Goal: Ask a question: Seek information or help from site administrators or community

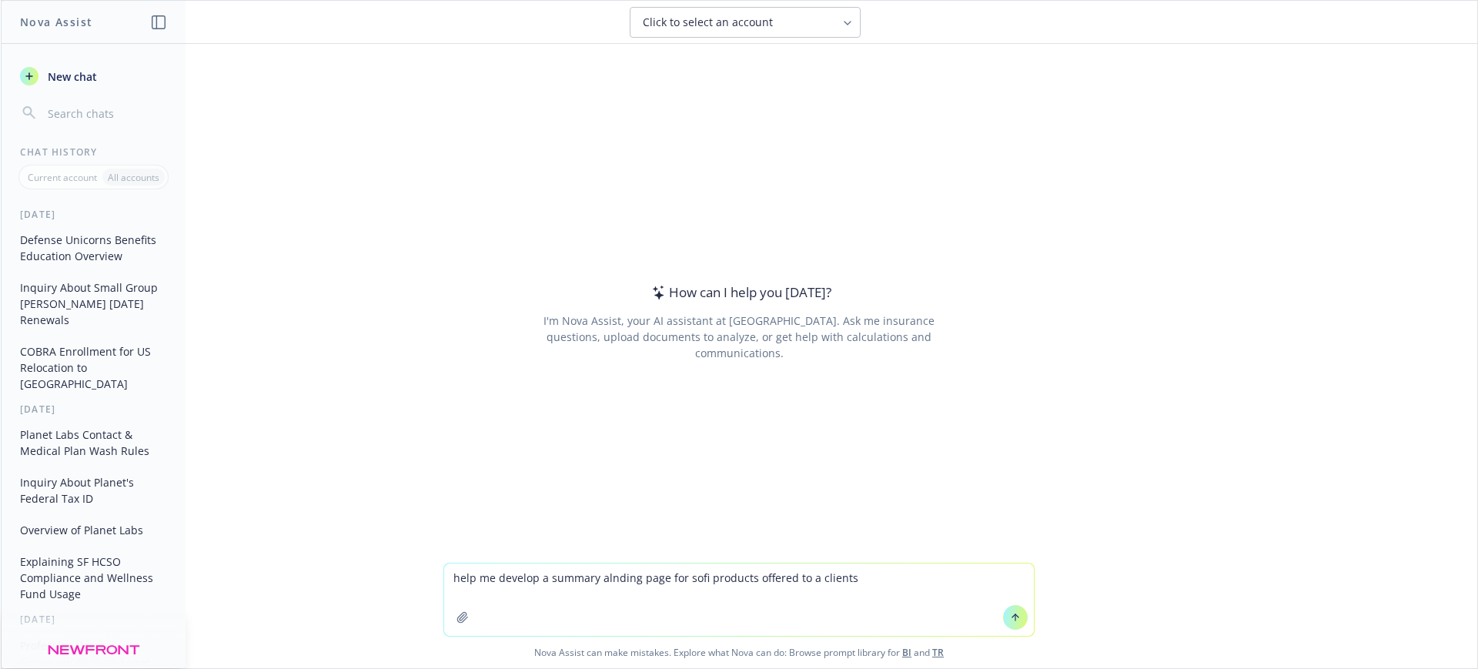
type textarea "help me develop a summary alnding page for sofi products offered to a client"
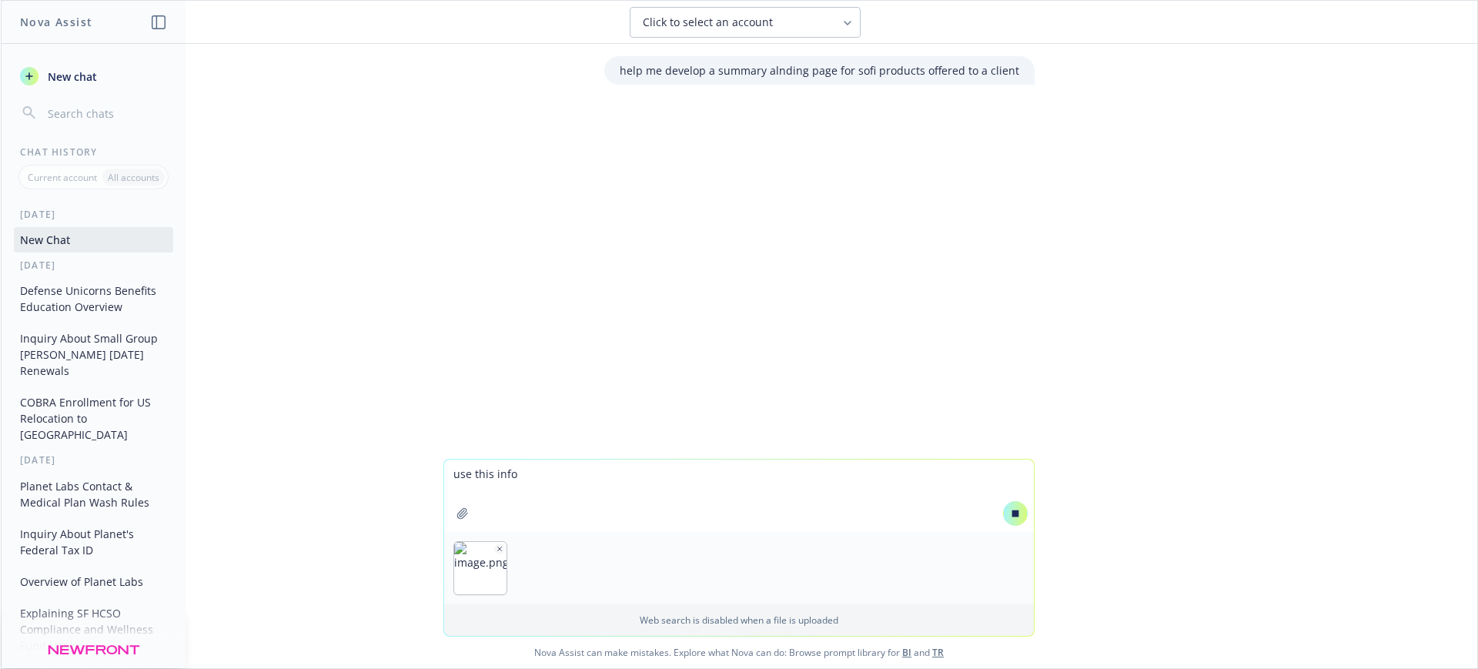
click at [507, 529] on textarea "use this info" at bounding box center [738, 495] width 589 height 72
click at [456, 509] on icon "button" at bounding box center [462, 513] width 12 height 12
click at [493, 579] on img "button" at bounding box center [480, 568] width 52 height 52
drag, startPoint x: 493, startPoint y: 579, endPoint x: 512, endPoint y: 486, distance: 94.9
click at [512, 486] on div "use this info Web search is disabled when a file is uploaded" at bounding box center [738, 547] width 589 height 176
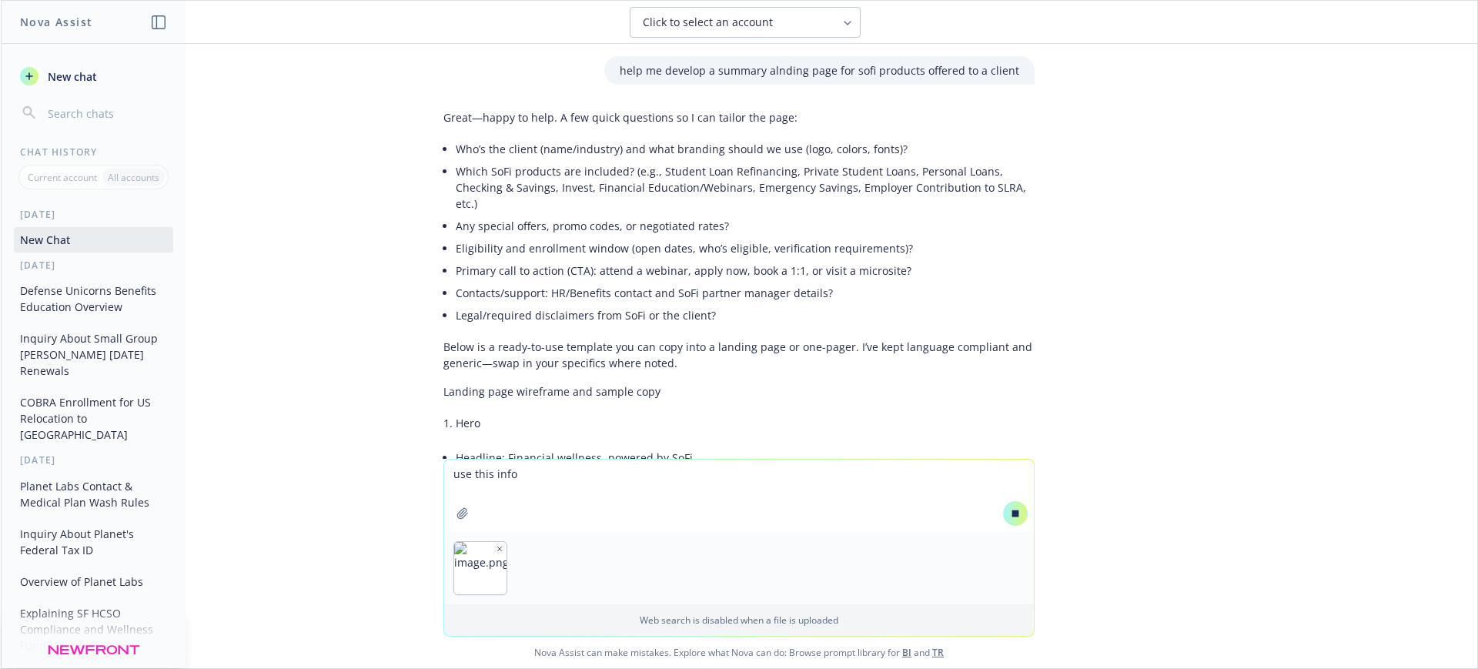
click at [496, 466] on textarea "use this info" at bounding box center [738, 495] width 589 height 72
drag, startPoint x: 519, startPoint y: 473, endPoint x: 336, endPoint y: 459, distance: 184.4
click at [336, 459] on div "use this info Web search is disabled when a file is uploaded Nova Assist can ma…" at bounding box center [739, 563] width 1476 height 209
paste textarea "[URL][DOMAIN_NAME]"
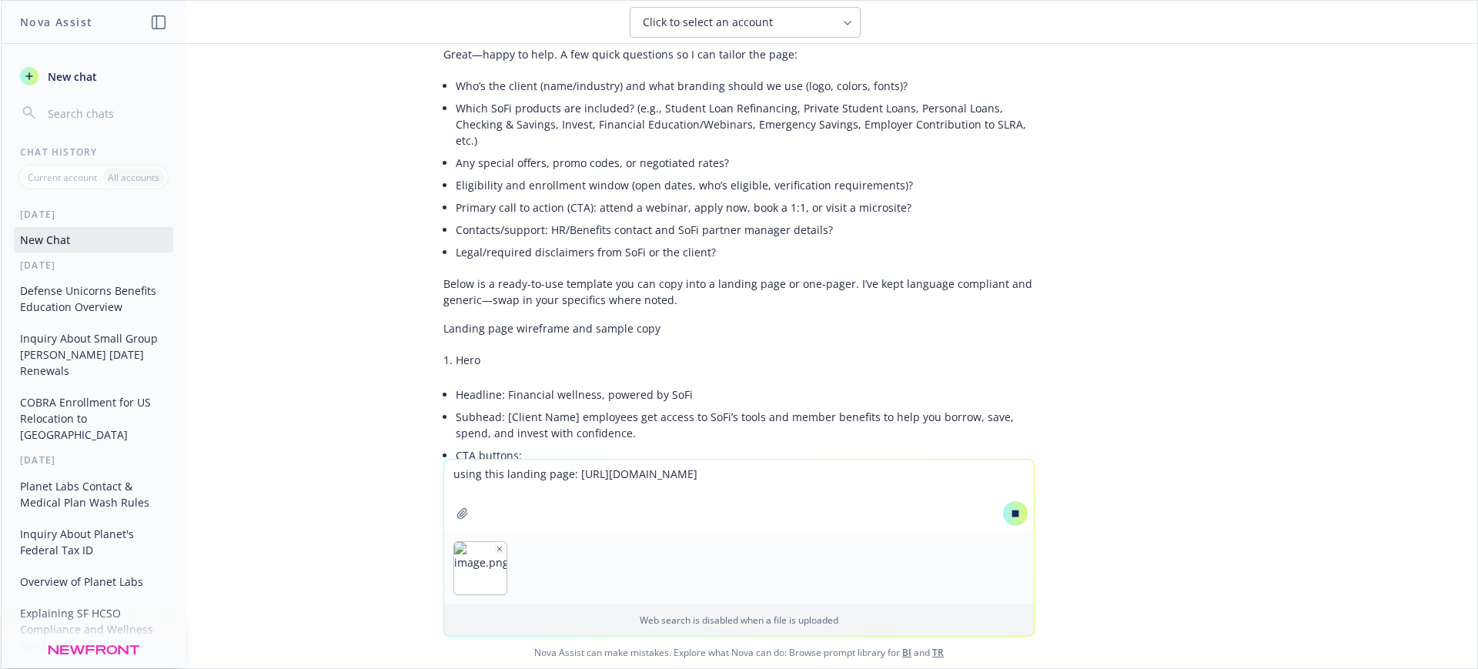
scroll to position [96, 0]
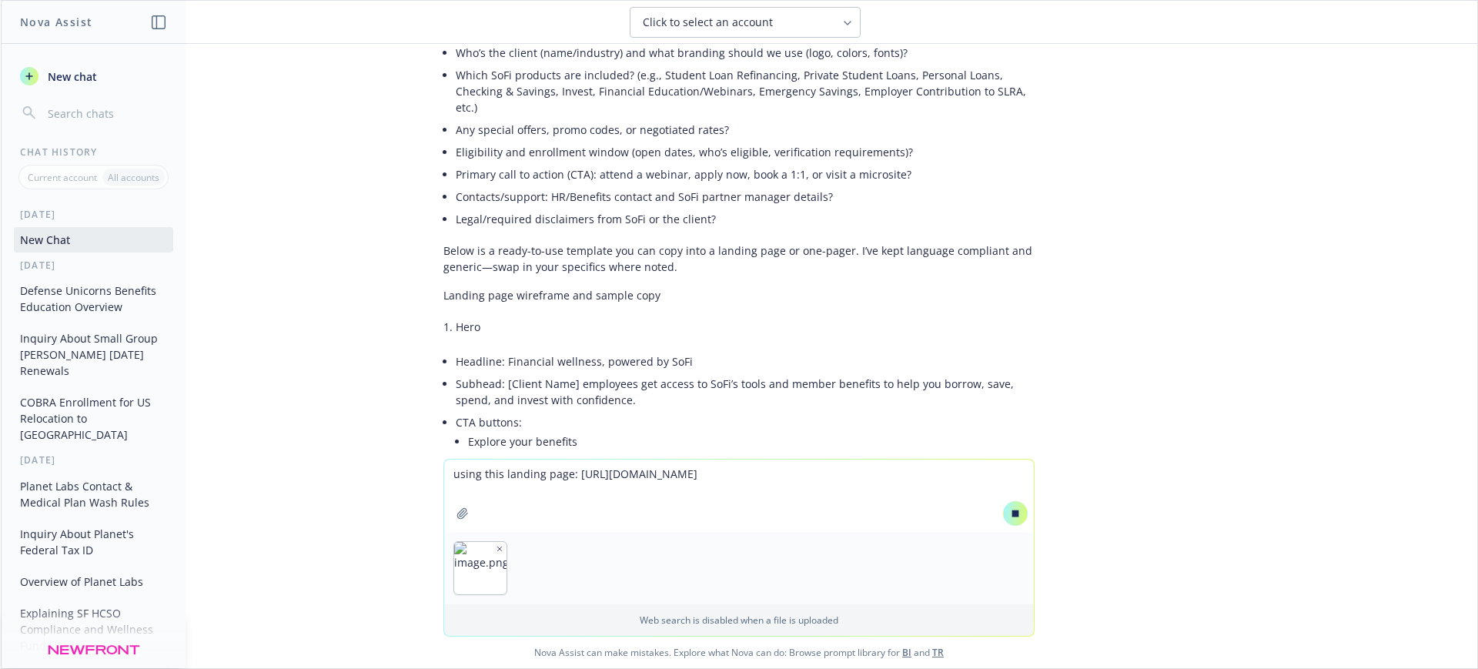
type textarea "using this landing page: [URL][DOMAIN_NAME]"
click at [82, 83] on span "New chat" at bounding box center [71, 76] width 52 height 16
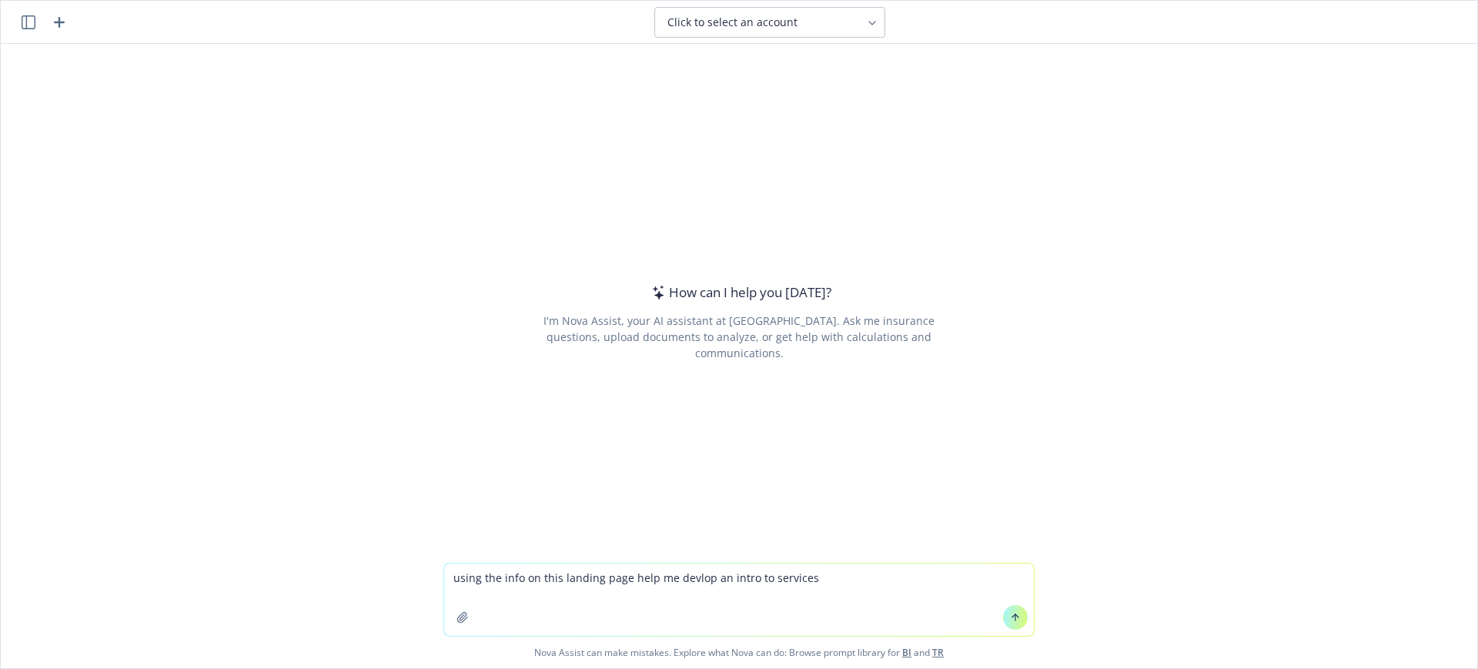
click at [683, 579] on textarea "using the info on this landing page help me devlop an intro to services" at bounding box center [738, 599] width 589 height 72
click at [842, 586] on textarea "using the info on this landing page help me develop an intro to services" at bounding box center [738, 599] width 589 height 72
type textarea "using the info on this landing page help me develop an intro to services:"
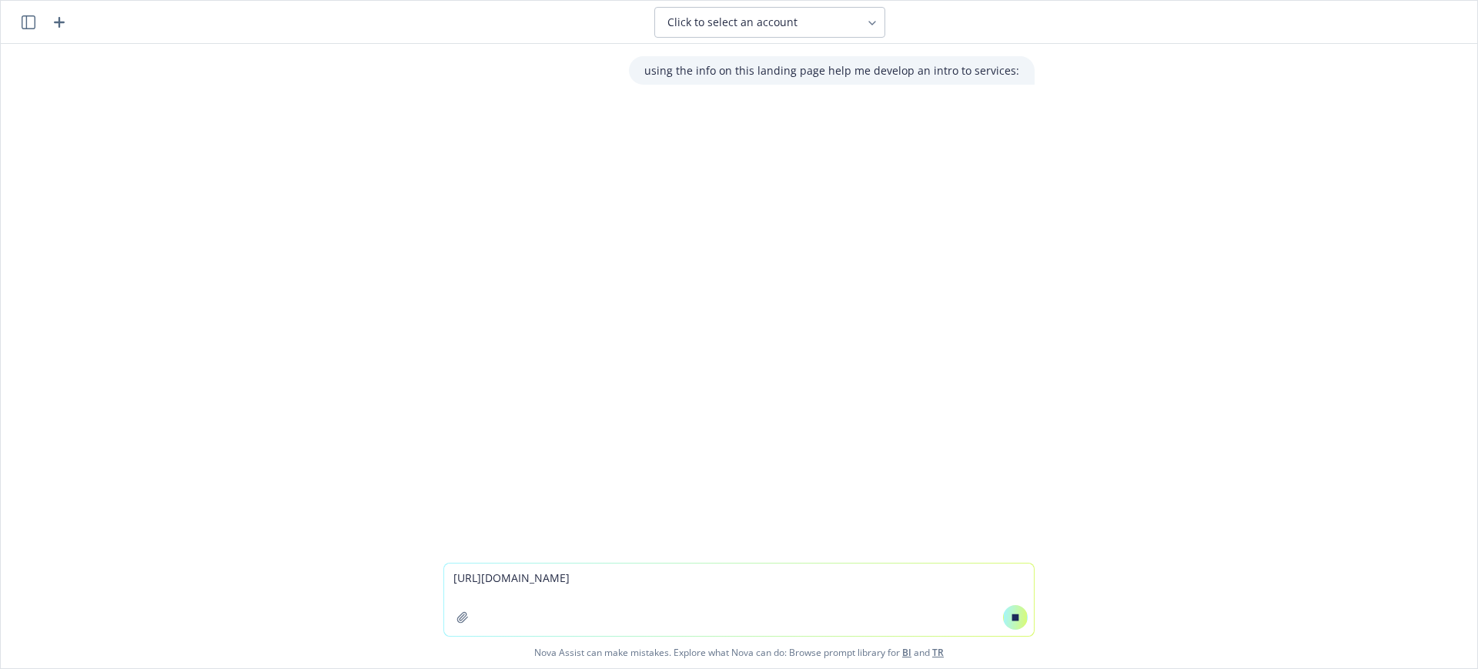
type textarea "[URL][DOMAIN_NAME]"
click at [790, 78] on div "using the info on this landing page help me develop an intro to services:" at bounding box center [832, 70] width 406 height 28
drag, startPoint x: 572, startPoint y: 584, endPoint x: 660, endPoint y: 579, distance: 88.6
click at [577, 584] on textarea "[URL][DOMAIN_NAME]" at bounding box center [738, 599] width 589 height 72
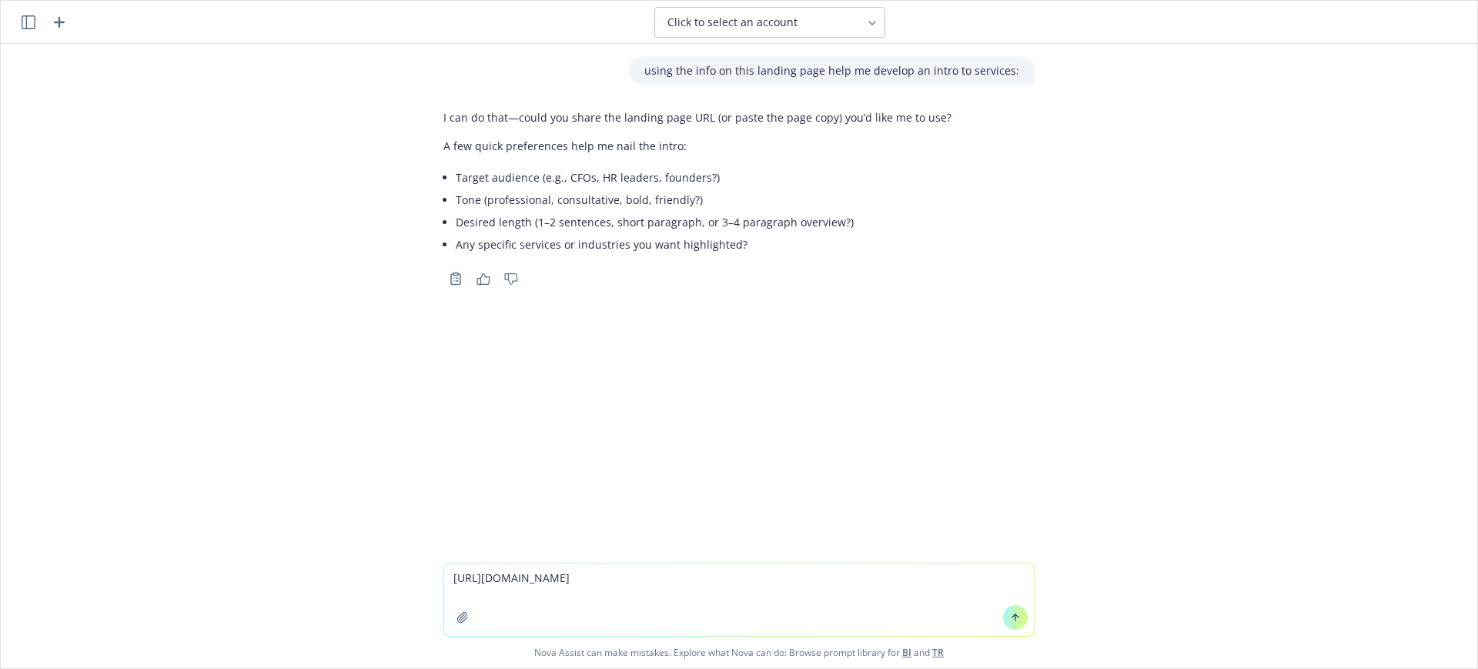
click at [698, 573] on textarea "[URL][DOMAIN_NAME]" at bounding box center [738, 599] width 589 height 72
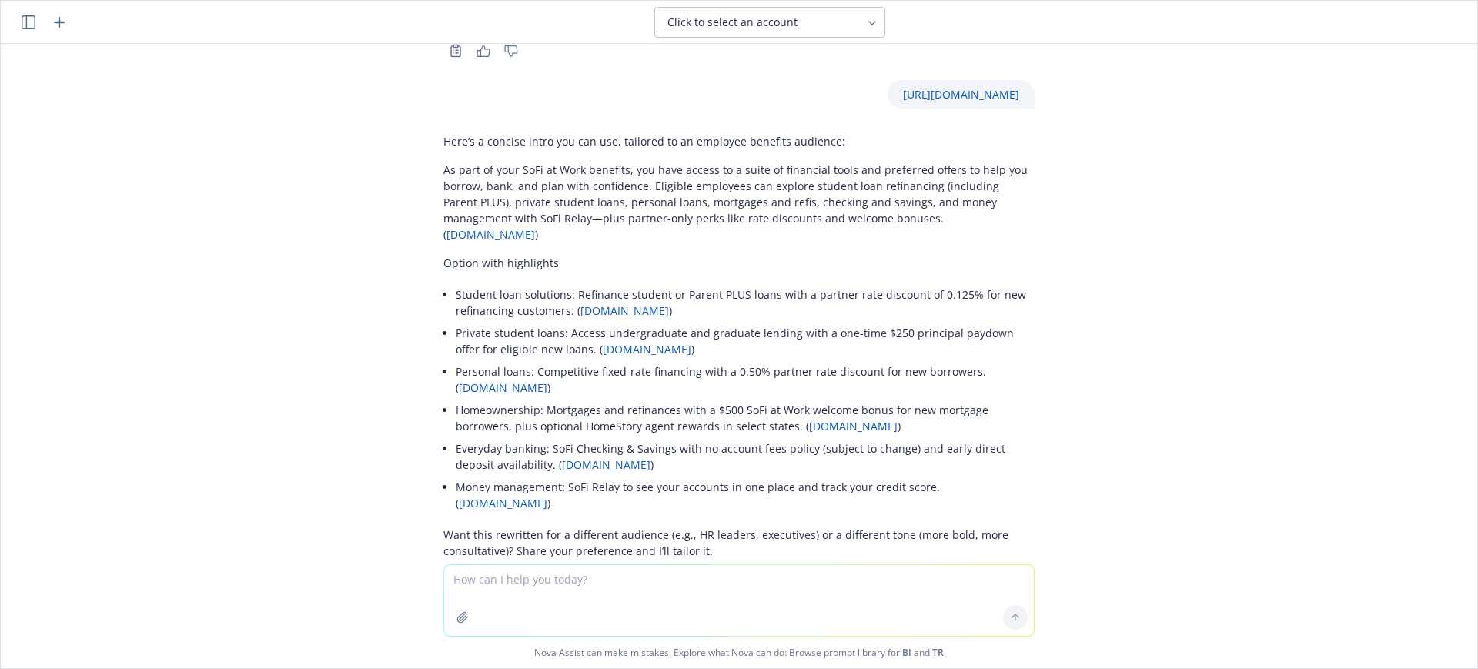
scroll to position [245, 0]
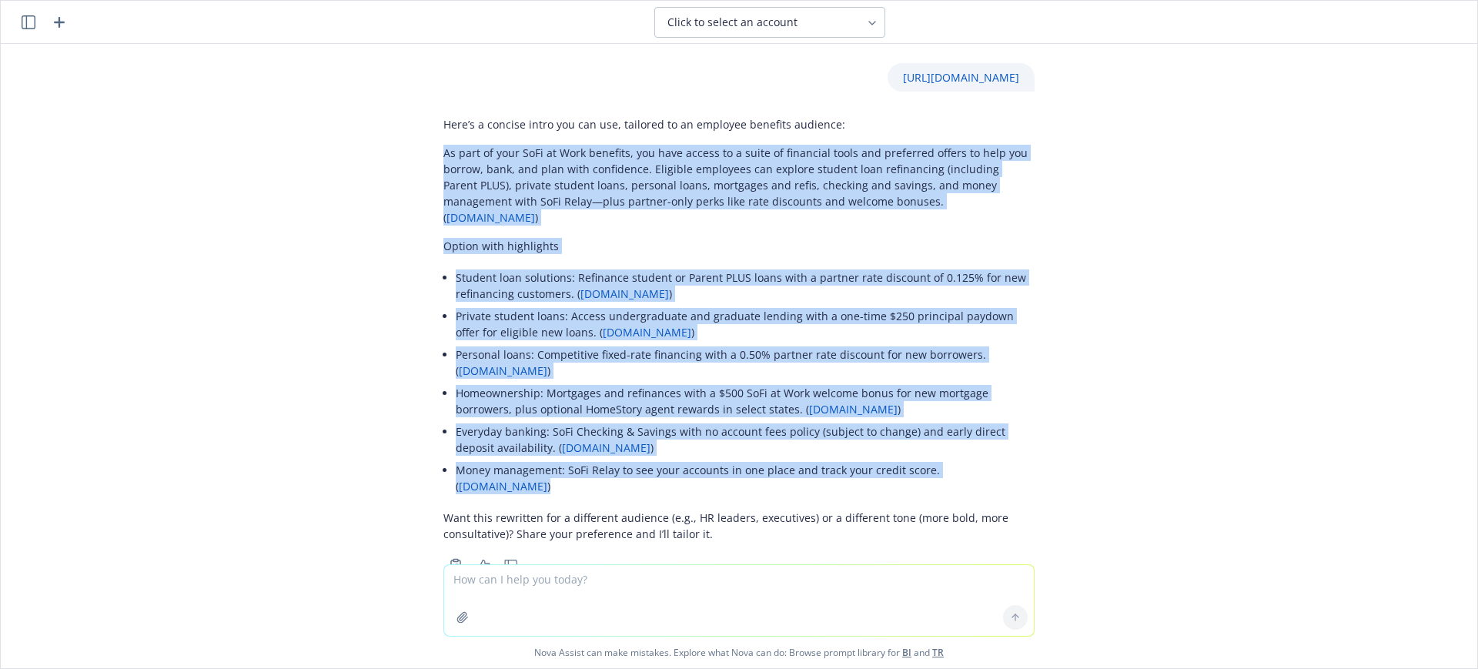
drag, startPoint x: 426, startPoint y: 151, endPoint x: 1047, endPoint y: 439, distance: 684.5
click at [1047, 439] on div "using the info on this landing page help me develop an intro to services: I can…" at bounding box center [739, 304] width 1476 height 520
copy div "Lo ipsu do sita CoNs ad Elit seddoeiu, tem inci utlabo et d magna al enimadmin …"
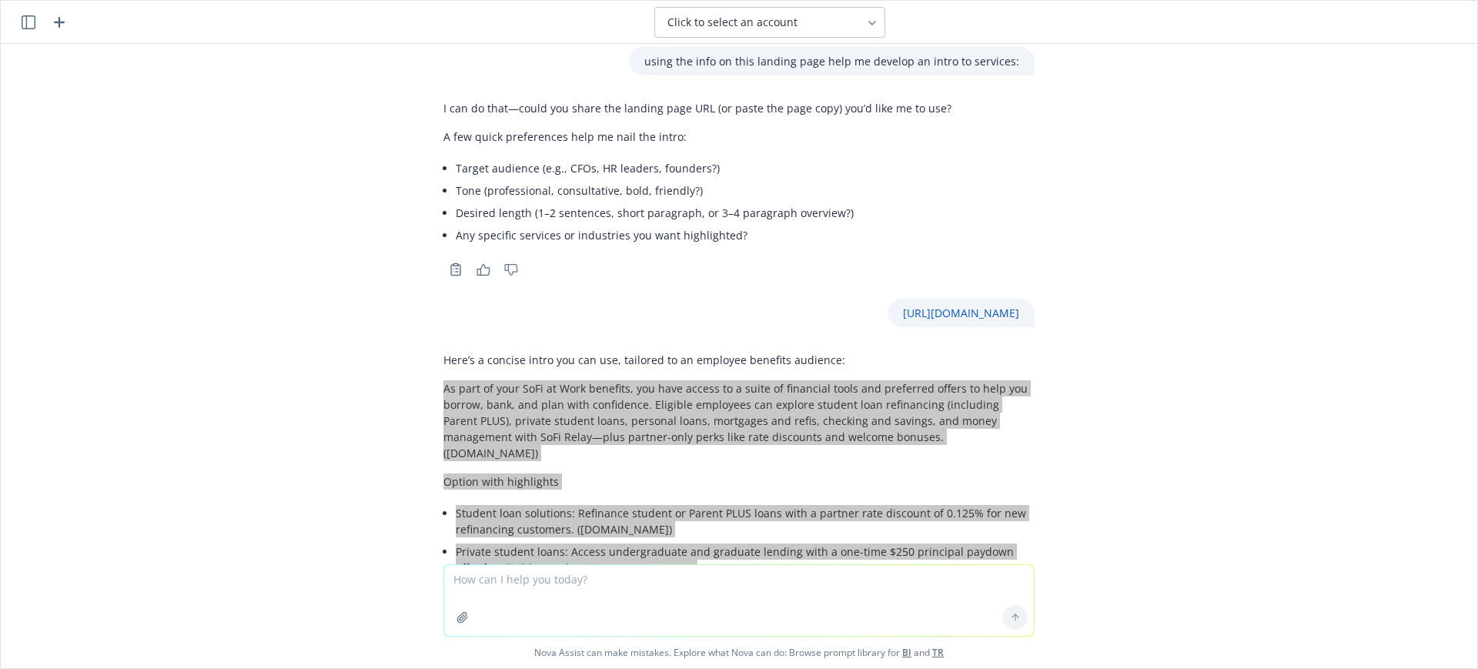
scroll to position [0, 0]
